Goal: Task Accomplishment & Management: Manage account settings

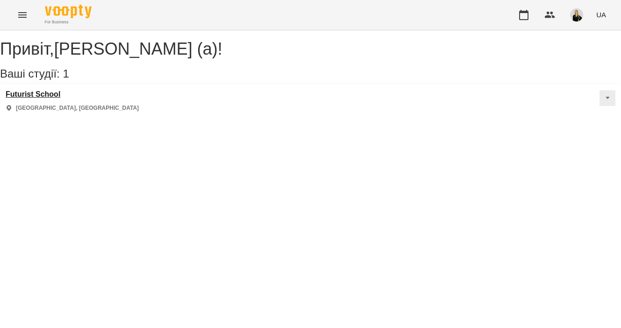
click at [41, 110] on div "[GEOGRAPHIC_DATA] [GEOGRAPHIC_DATA], [GEOGRAPHIC_DATA]" at bounding box center [72, 101] width 133 height 22
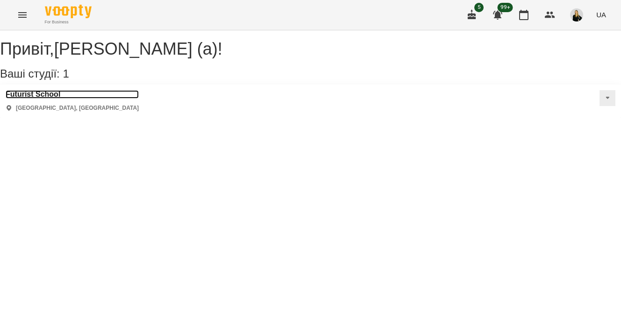
click at [41, 99] on h3 "Futurist School" at bounding box center [72, 94] width 133 height 8
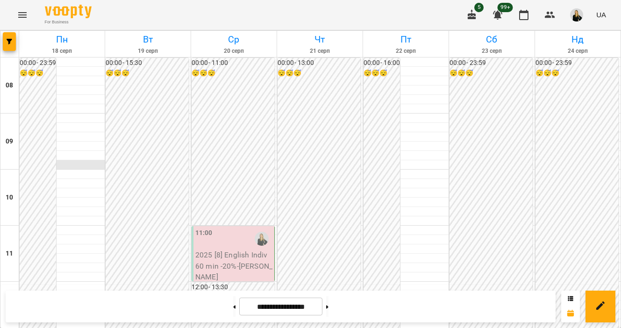
scroll to position [380, 0]
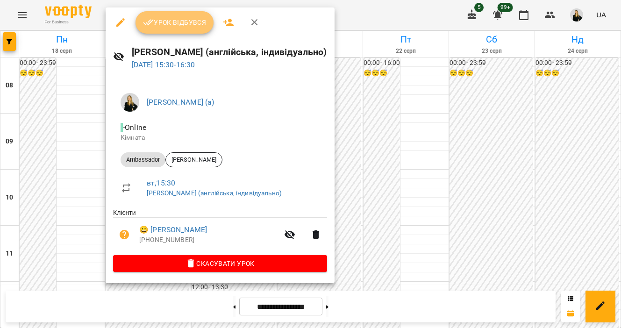
click at [170, 27] on span "Урок відбувся" at bounding box center [175, 22] width 64 height 11
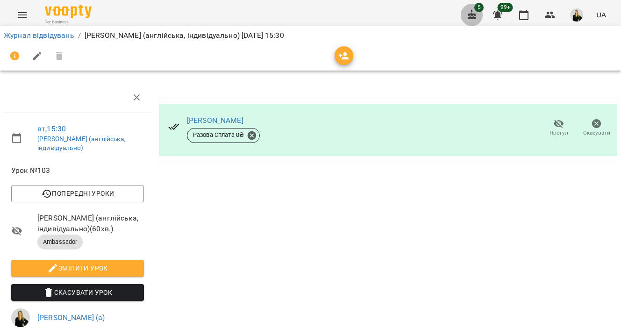
click at [470, 19] on icon "button" at bounding box center [472, 14] width 8 height 10
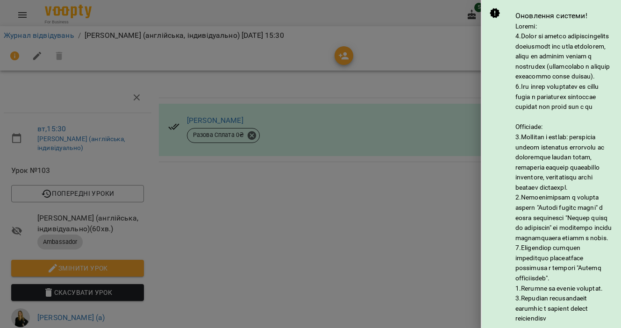
click at [438, 21] on div at bounding box center [310, 164] width 621 height 328
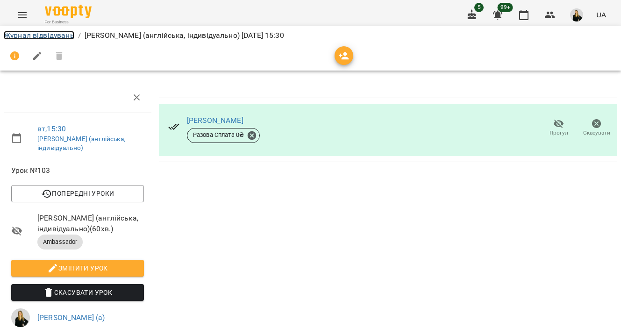
click at [29, 37] on link "Журнал відвідувань" at bounding box center [39, 35] width 71 height 9
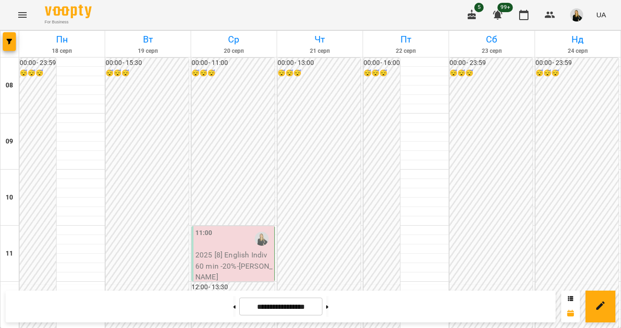
scroll to position [371, 0]
click at [328, 303] on button at bounding box center [327, 306] width 2 height 21
type input "**********"
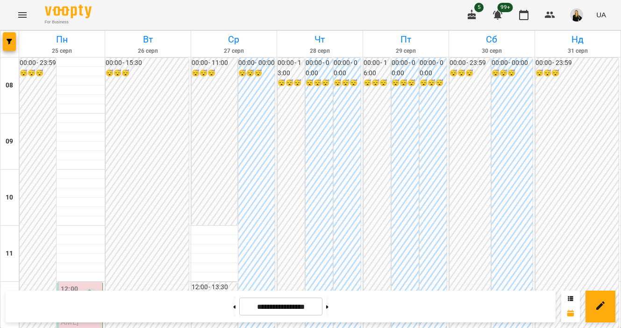
scroll to position [612, 0]
click at [577, 20] on img "button" at bounding box center [576, 14] width 13 height 13
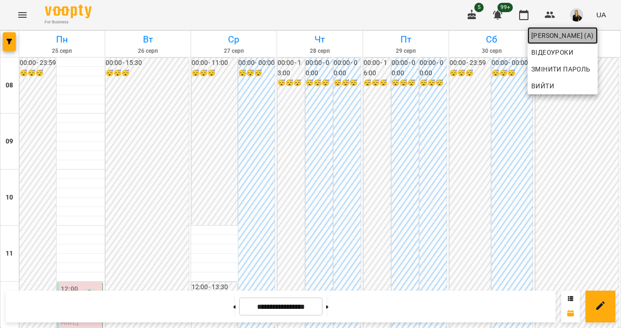
click at [561, 41] on span "[PERSON_NAME] (а)" at bounding box center [562, 35] width 63 height 11
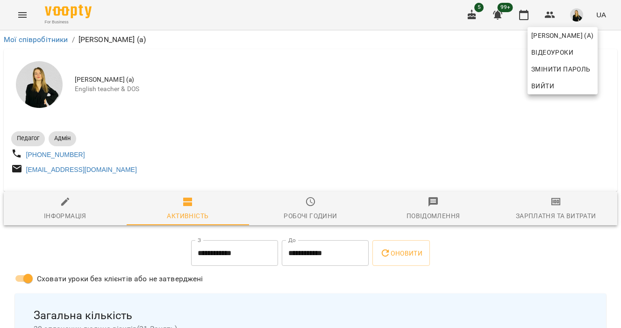
click at [475, 176] on div at bounding box center [310, 164] width 621 height 328
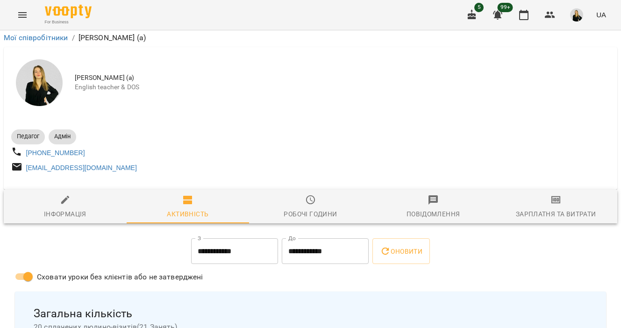
scroll to position [14, 0]
